Goal: Obtain resource: Download file/media

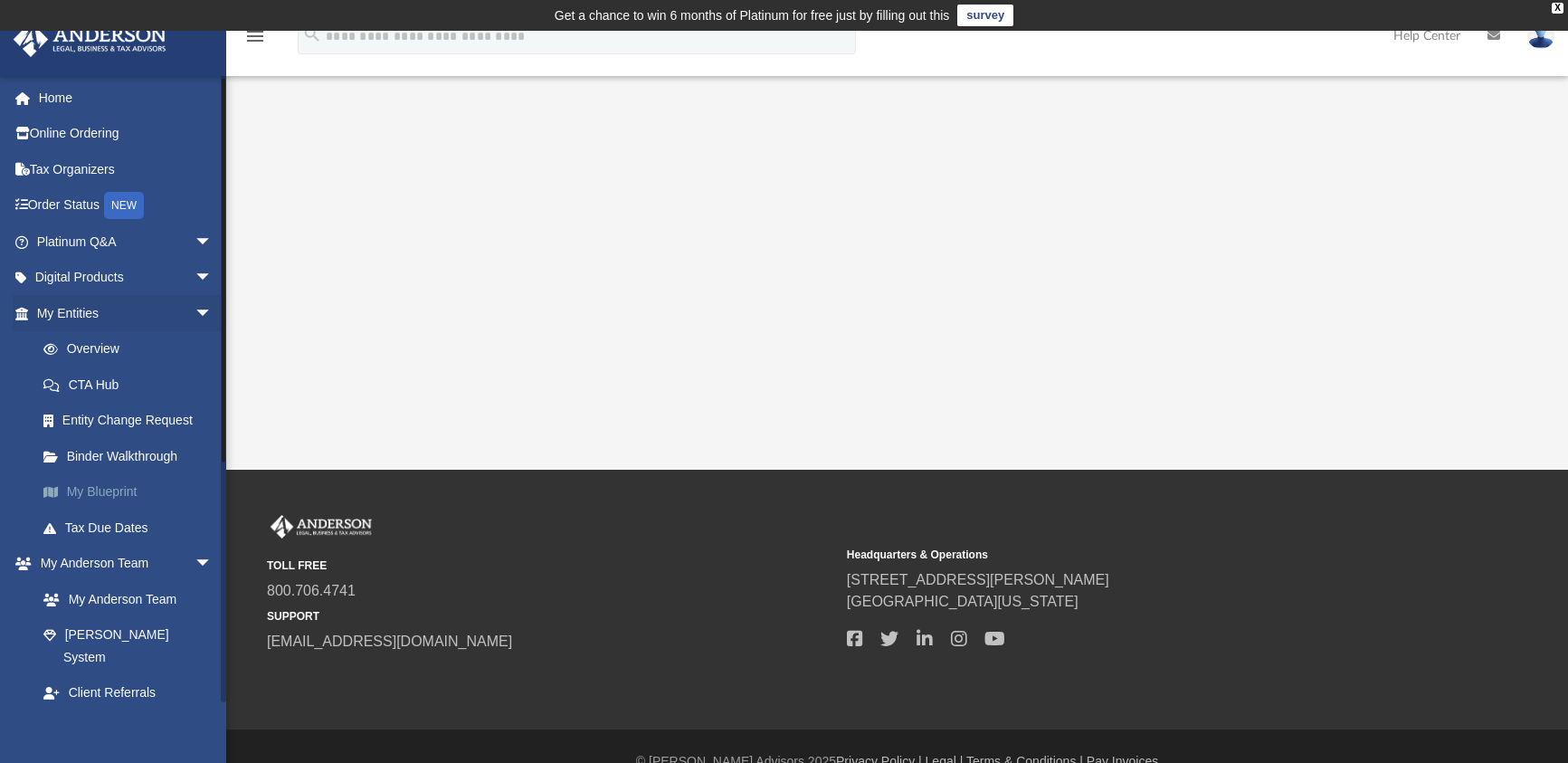
scroll to position [90, 0]
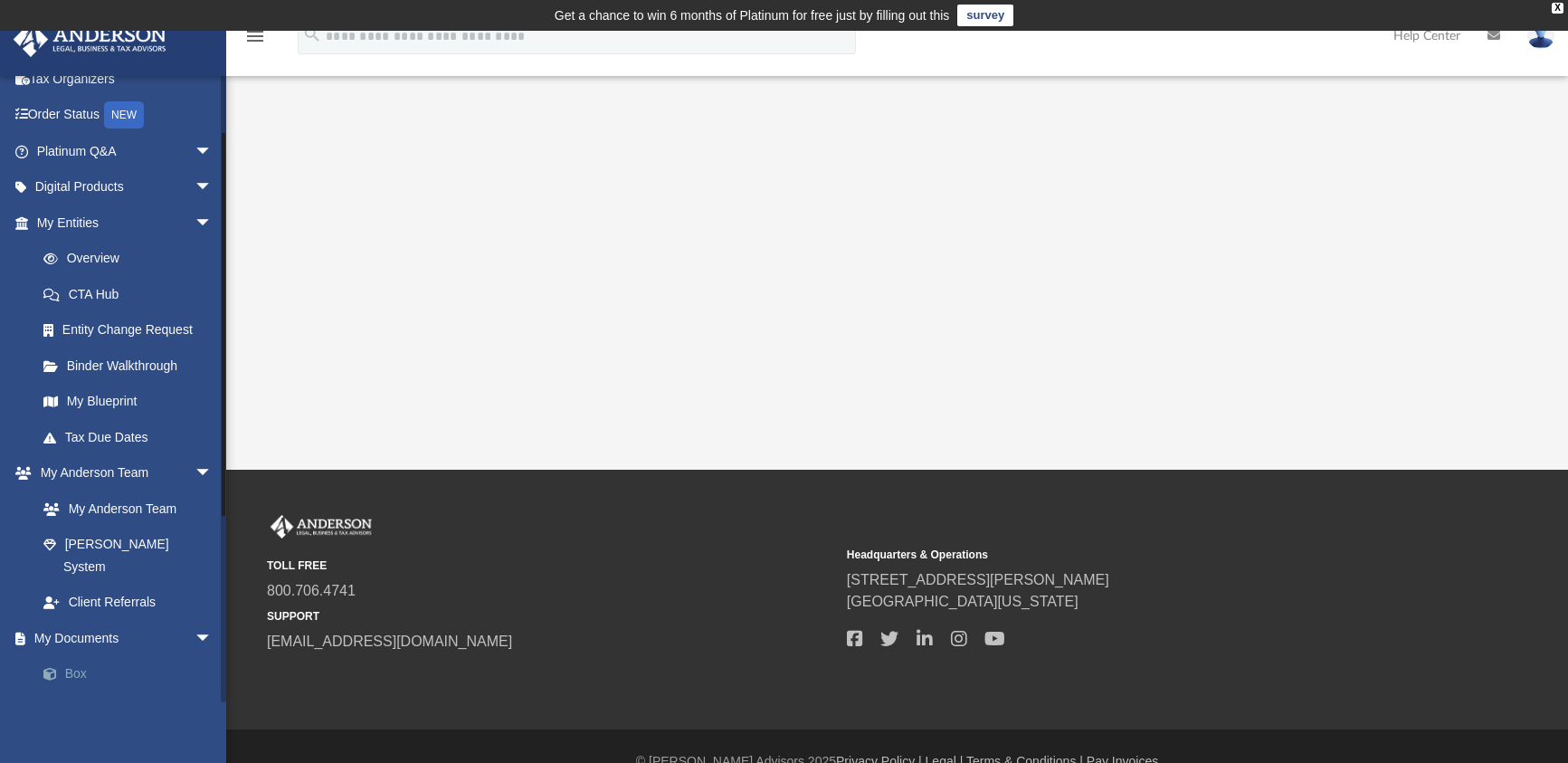
click at [76, 655] on link "Box" at bounding box center [132, 673] width 214 height 36
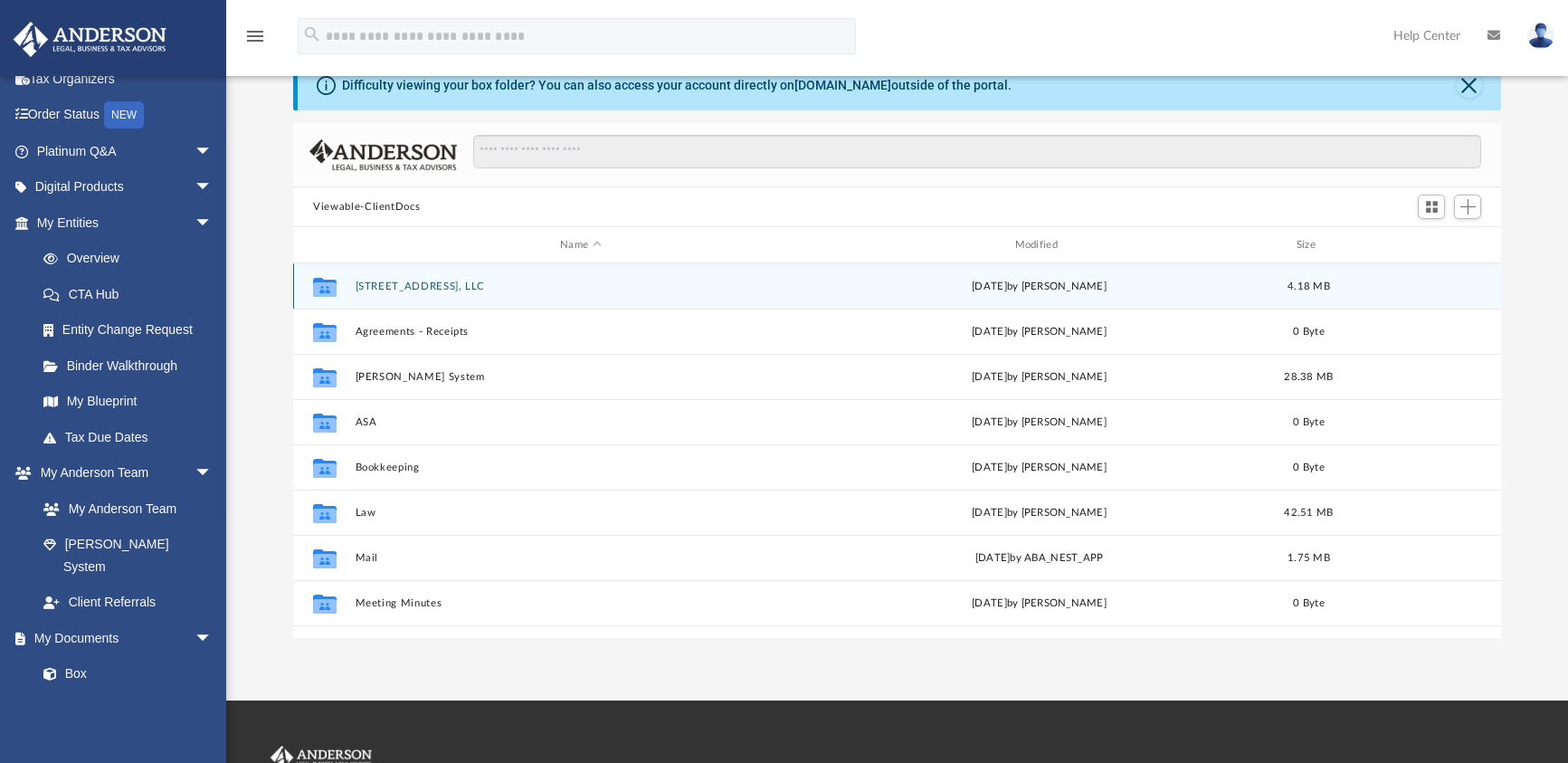
scroll to position [90, 0]
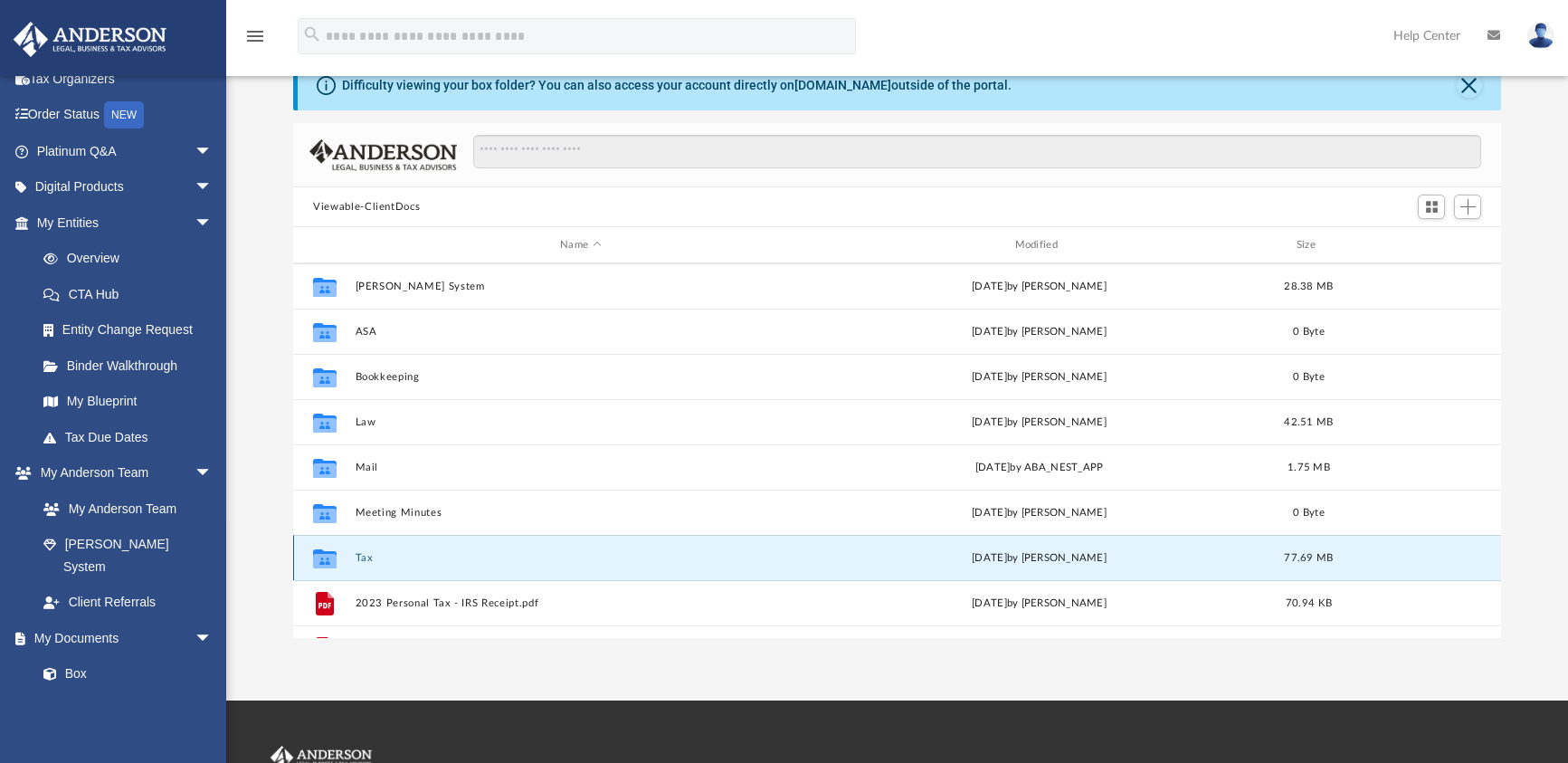
click at [365, 557] on button "Tax" at bounding box center [581, 557] width 451 height 12
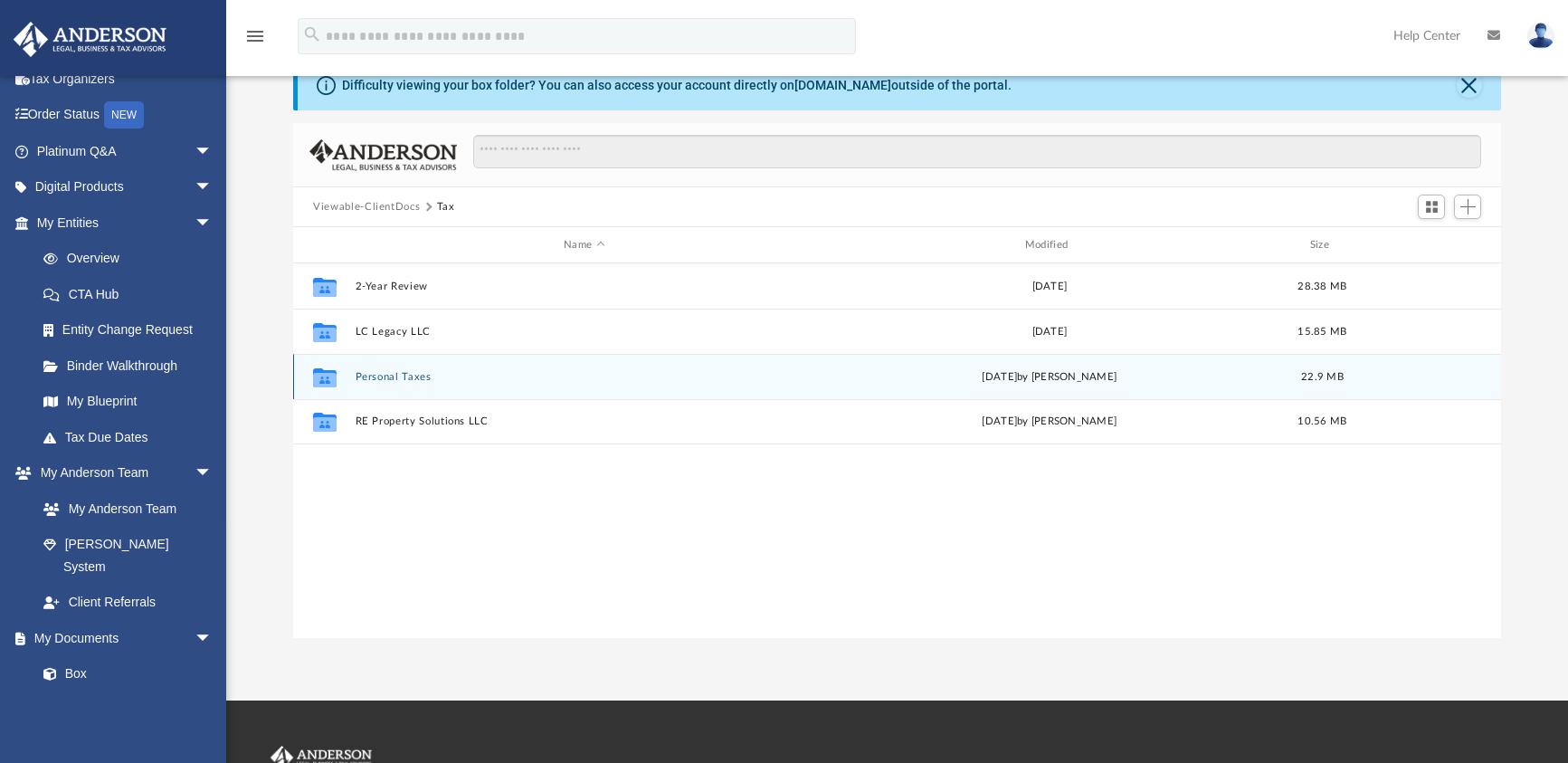
click at [395, 382] on button "Personal Taxes" at bounding box center [585, 376] width 458 height 12
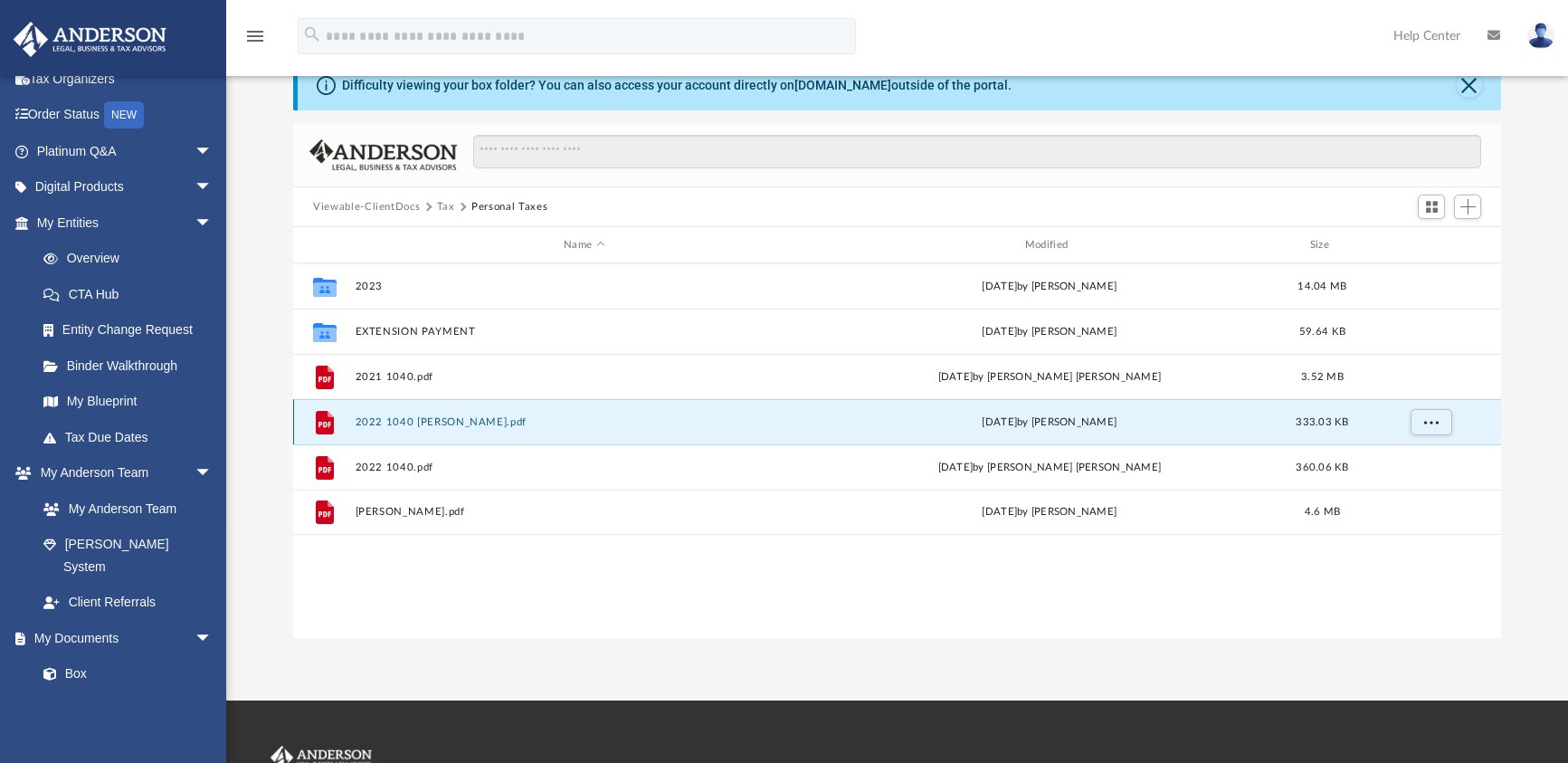
click at [365, 423] on button "2022 1040 [PERSON_NAME].pdf" at bounding box center [585, 422] width 458 height 12
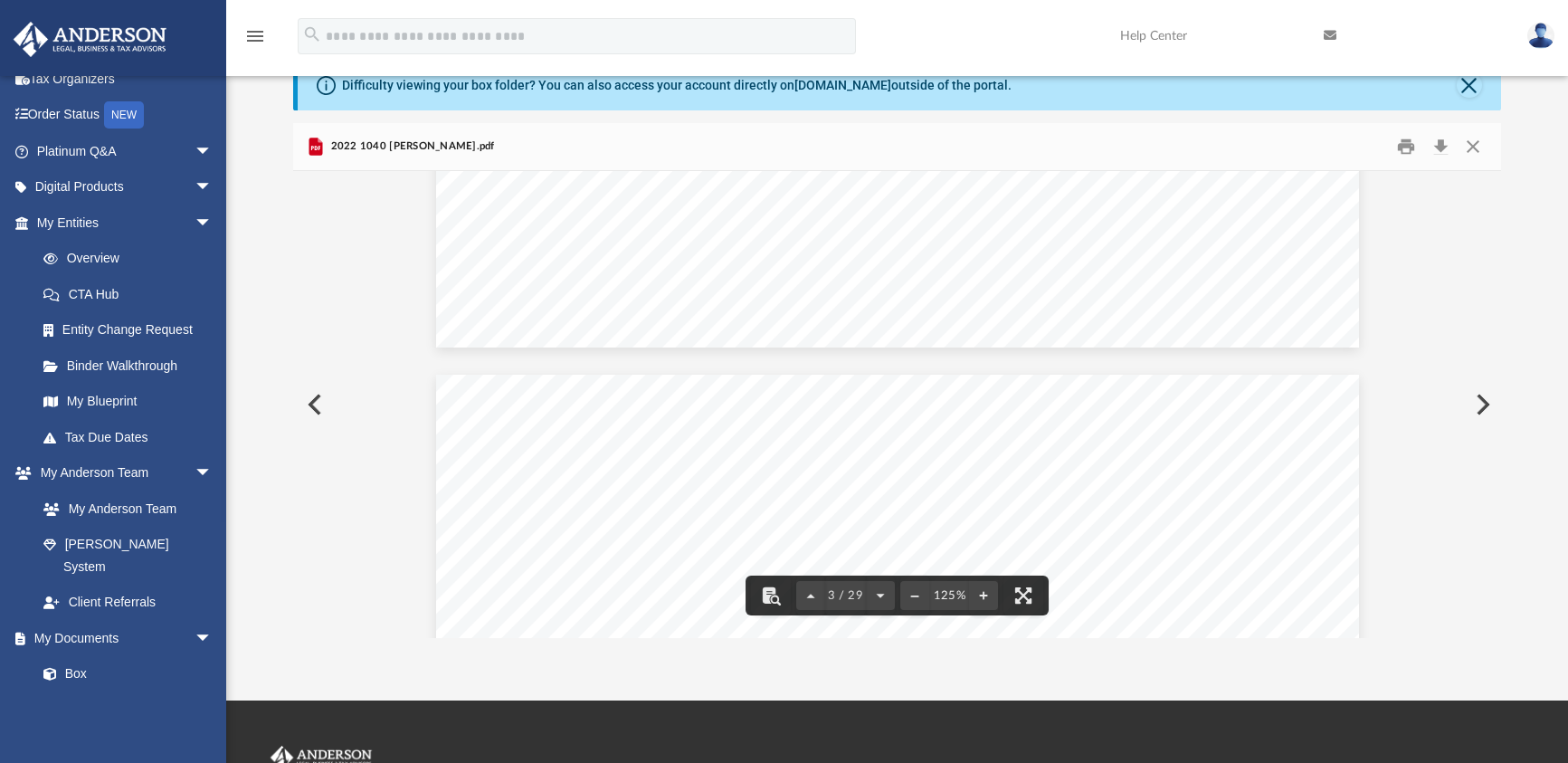
scroll to position [2443, 0]
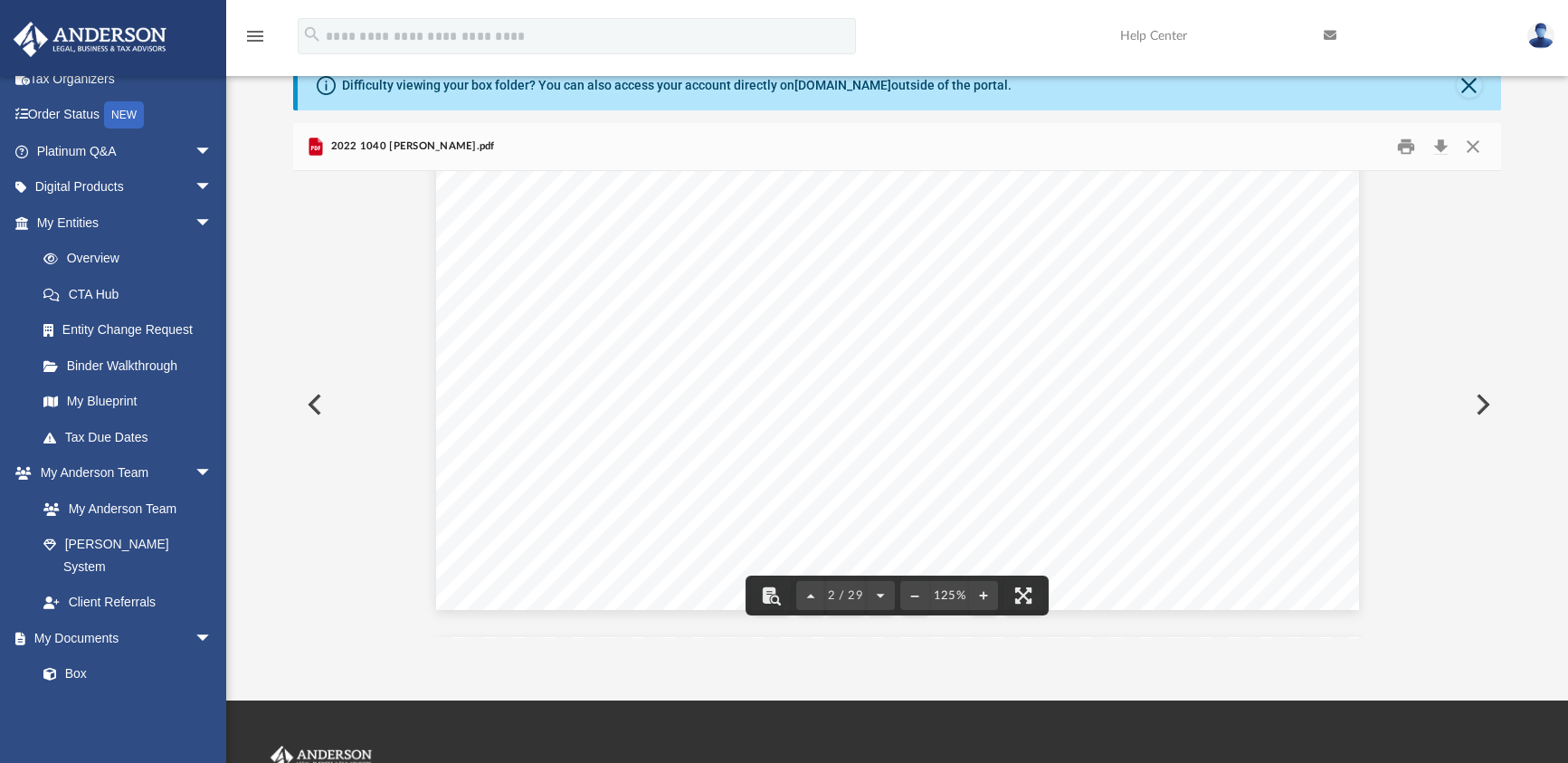
click at [376, 147] on span "2022 1040 [PERSON_NAME].pdf" at bounding box center [410, 147] width 167 height 17
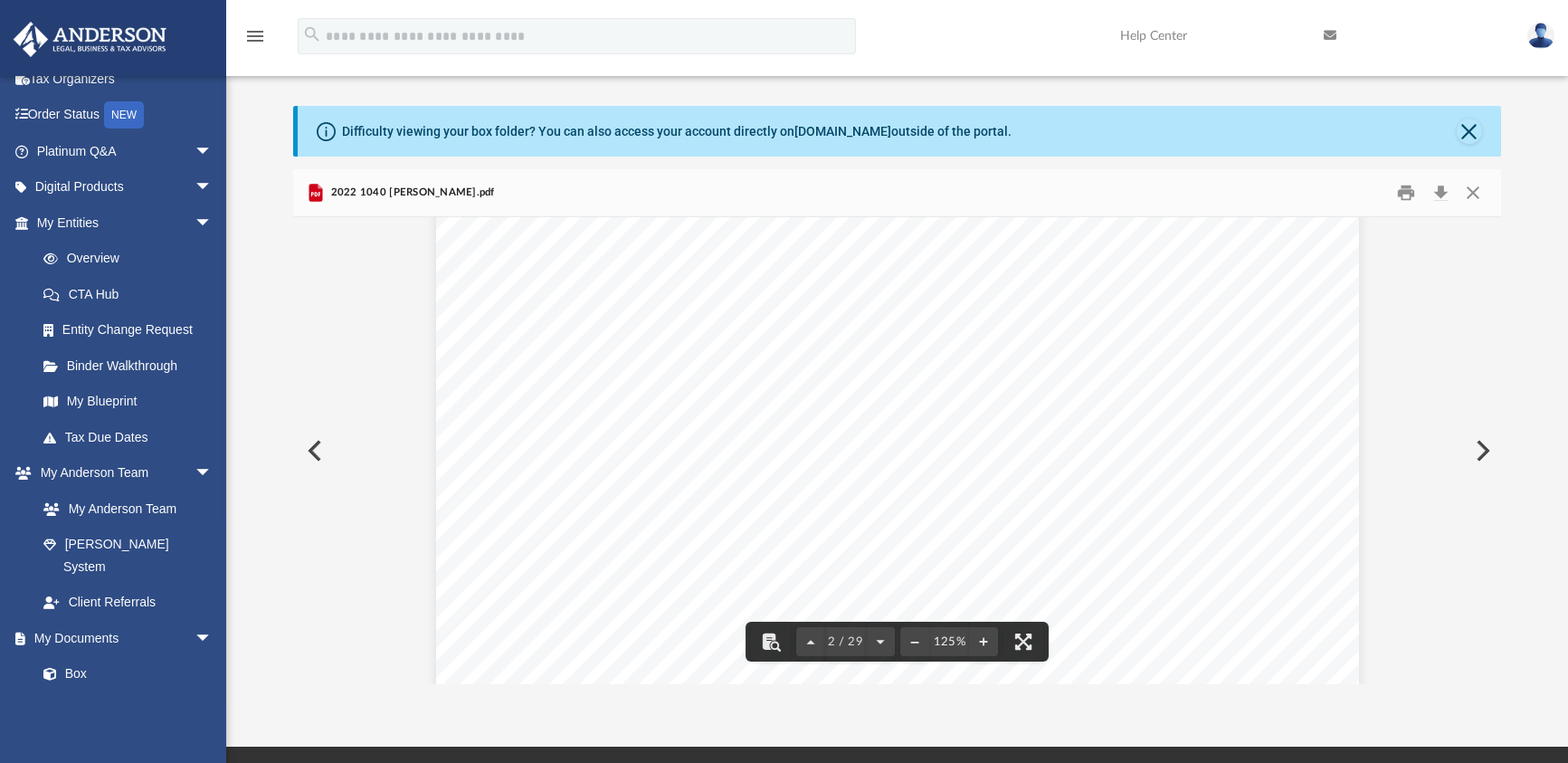
scroll to position [0, 0]
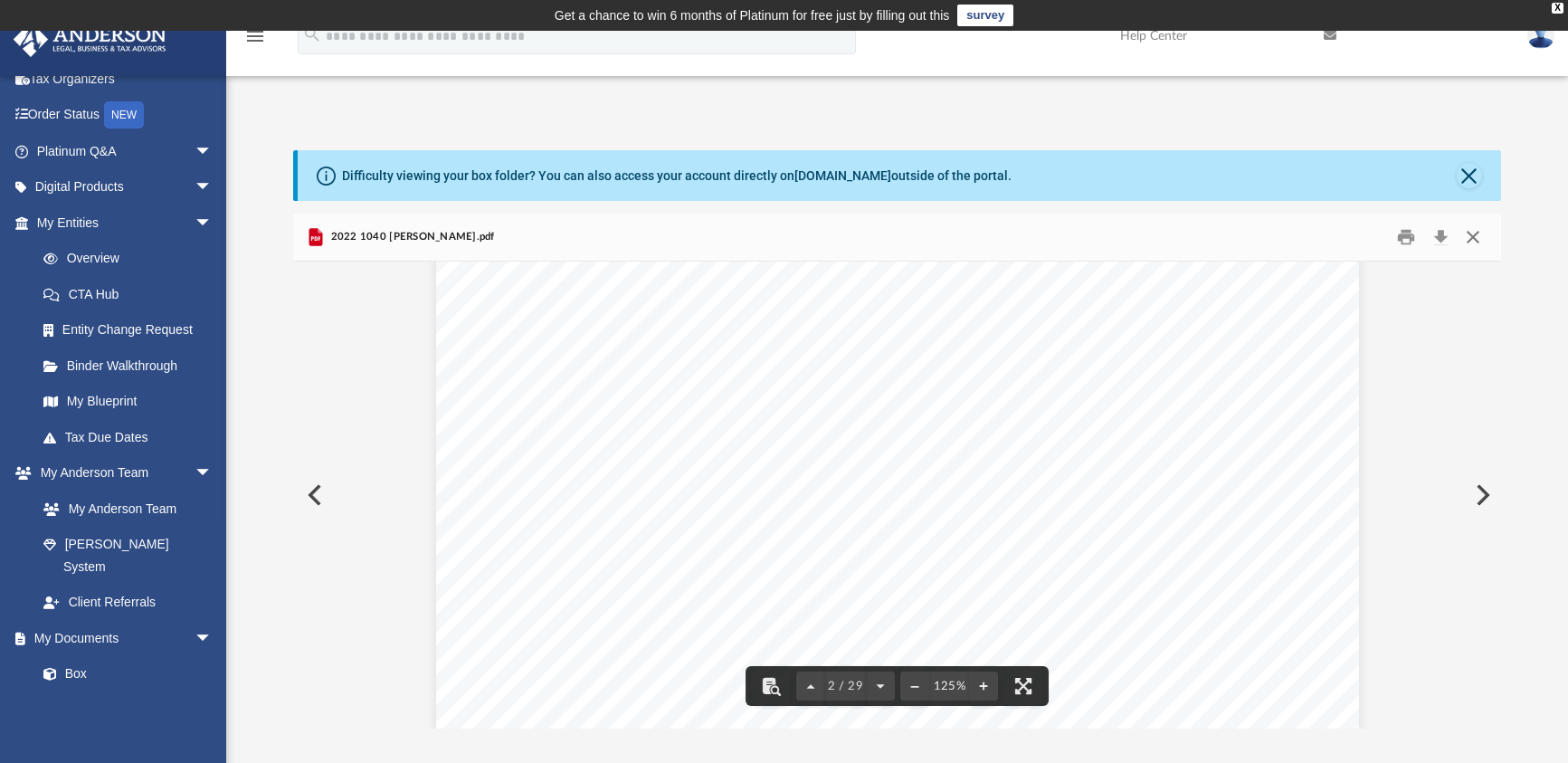
click at [1472, 238] on button "Close" at bounding box center [1471, 237] width 32 height 28
